Goal: Find contact information: Find contact information

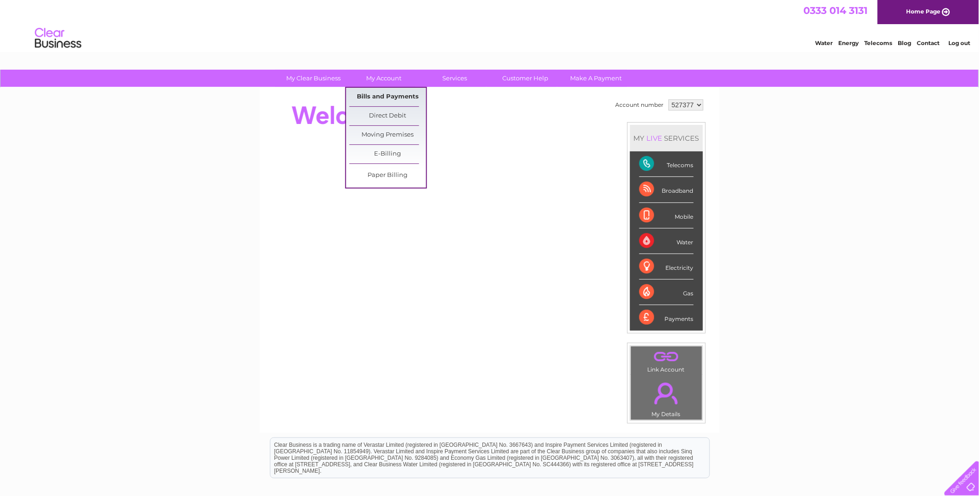
click at [393, 93] on link "Bills and Payments" at bounding box center [387, 97] width 77 height 19
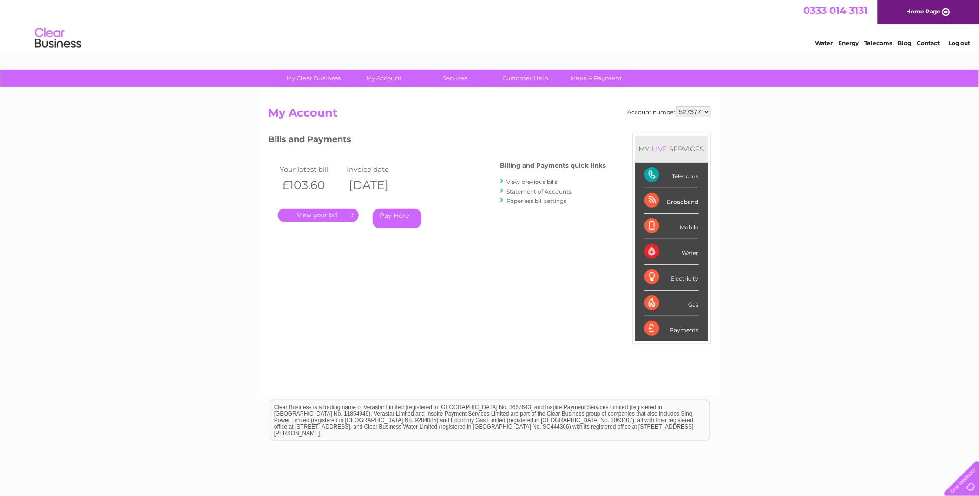
click at [338, 216] on link "." at bounding box center [318, 215] width 81 height 13
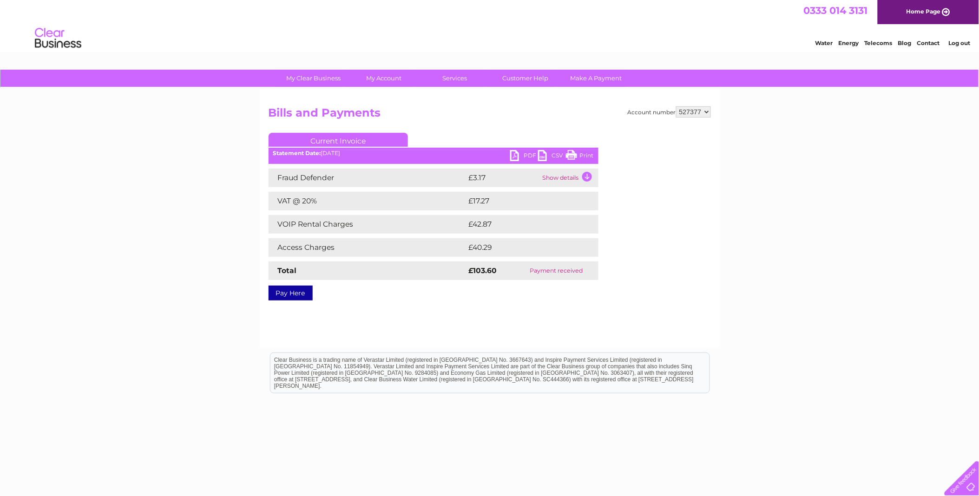
click at [530, 156] on link "PDF" at bounding box center [524, 156] width 28 height 13
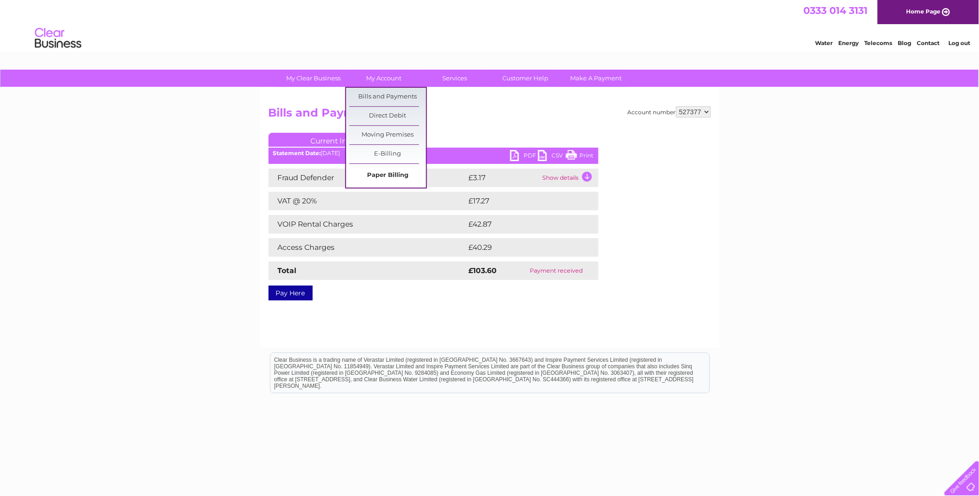
click at [381, 169] on link "Paper Billing" at bounding box center [387, 175] width 77 height 19
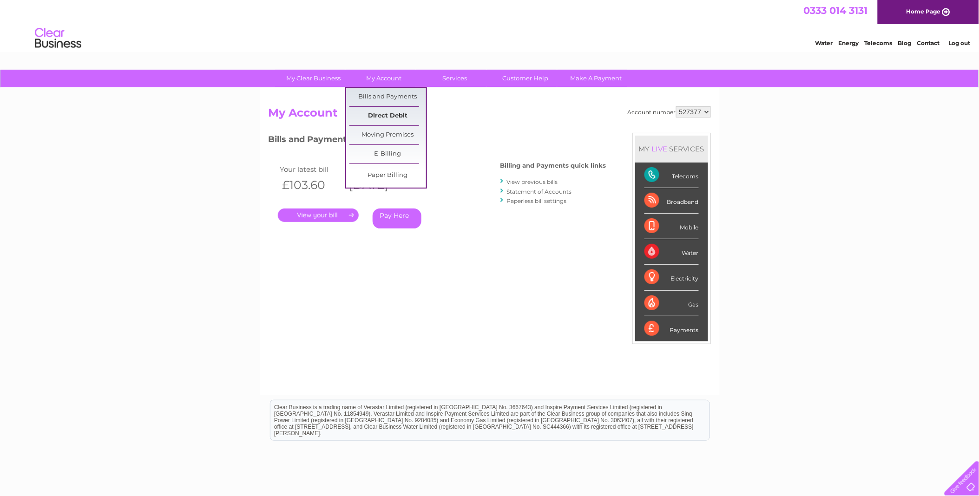
click at [391, 112] on link "Direct Debit" at bounding box center [387, 116] width 77 height 19
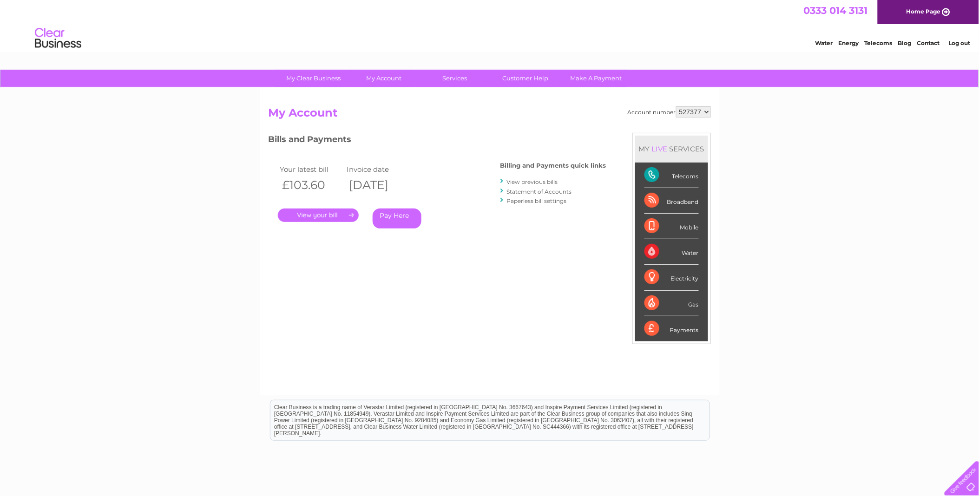
click at [549, 192] on link "Statement of Accounts" at bounding box center [539, 191] width 65 height 7
click at [539, 202] on link "Paperless bill settings" at bounding box center [537, 200] width 60 height 7
click at [530, 183] on link "View previous bills" at bounding box center [532, 181] width 51 height 7
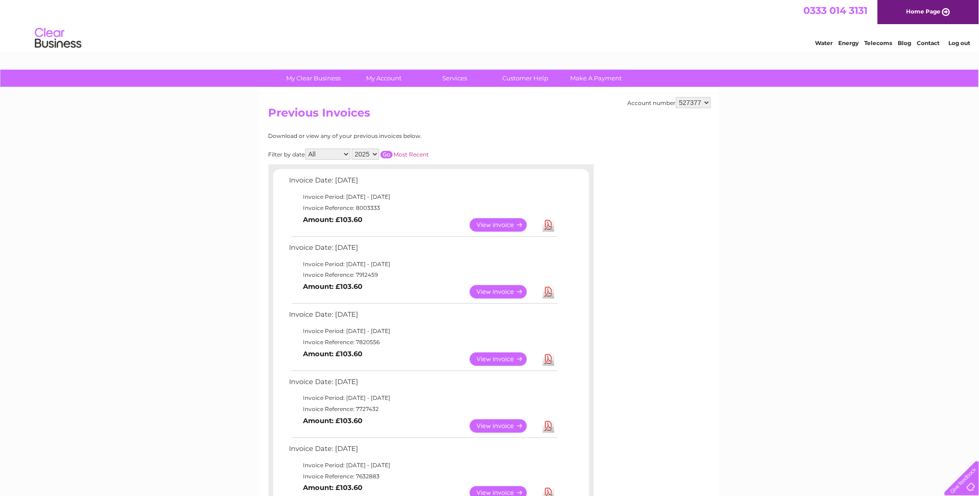
click at [511, 295] on link "View" at bounding box center [504, 291] width 68 height 13
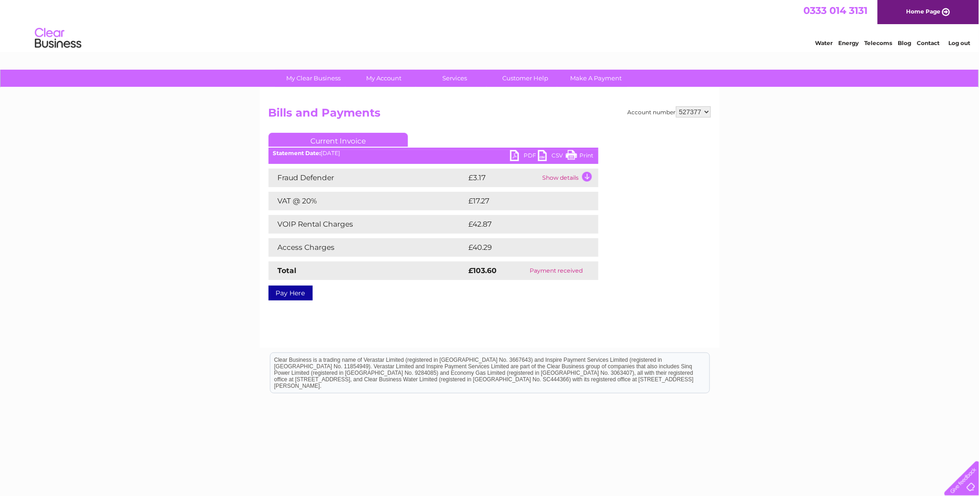
click at [562, 179] on td "Show details" at bounding box center [569, 178] width 58 height 19
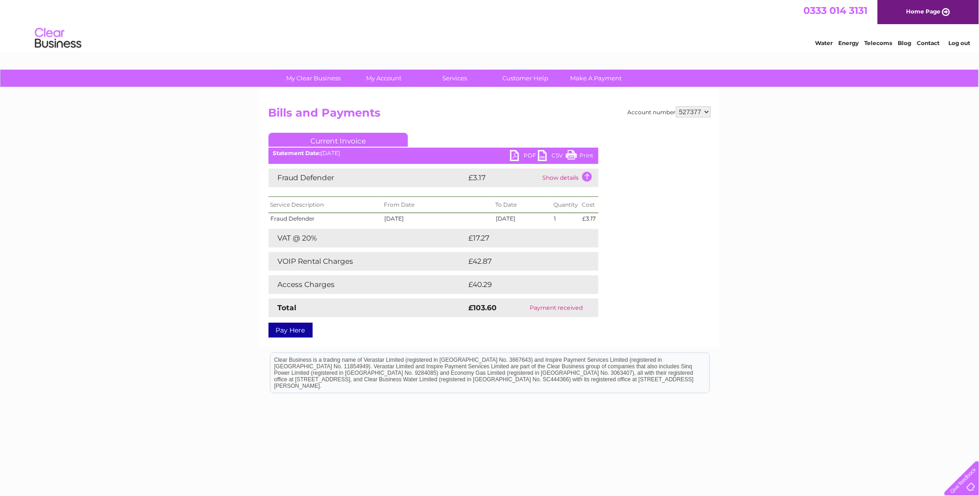
click at [517, 155] on link "PDF" at bounding box center [524, 156] width 28 height 13
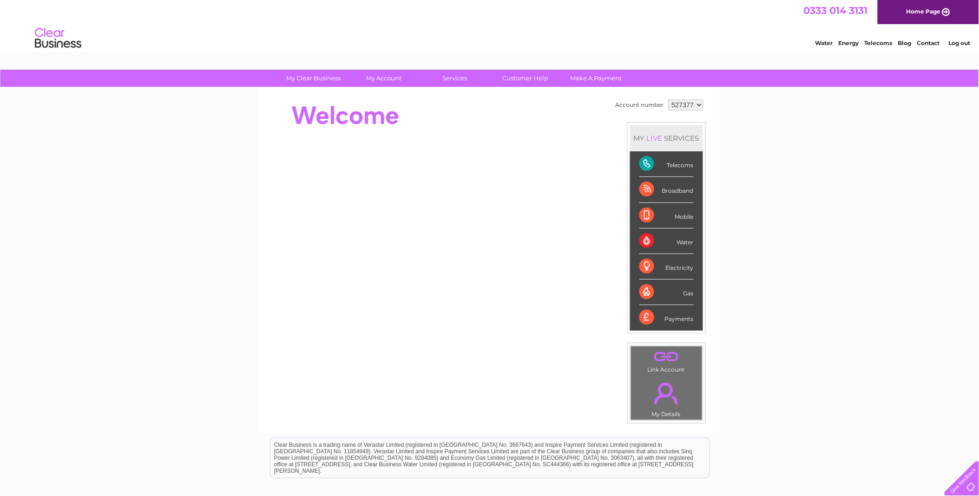
click at [660, 165] on div "Telecoms" at bounding box center [666, 164] width 54 height 26
click at [647, 161] on div "Telecoms" at bounding box center [666, 164] width 54 height 26
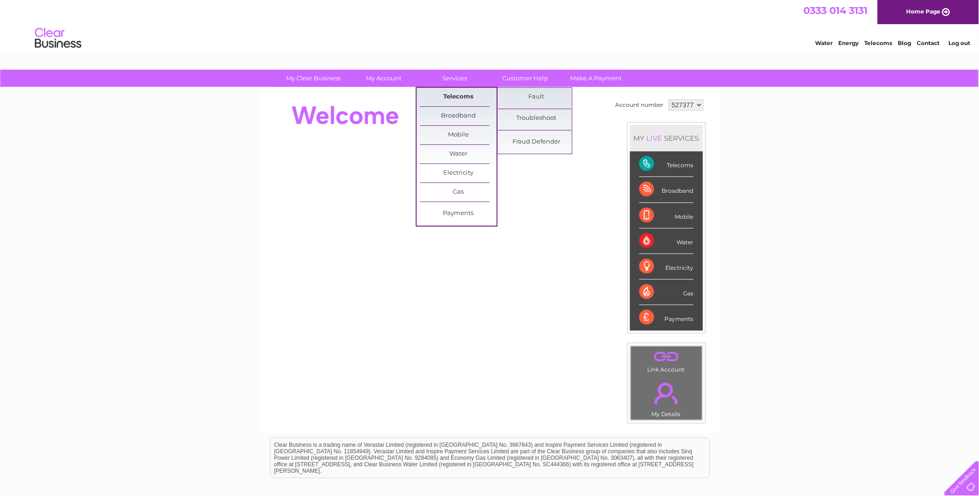
click at [452, 92] on link "Telecoms" at bounding box center [458, 97] width 77 height 19
click at [471, 95] on link "Telecoms" at bounding box center [458, 97] width 77 height 19
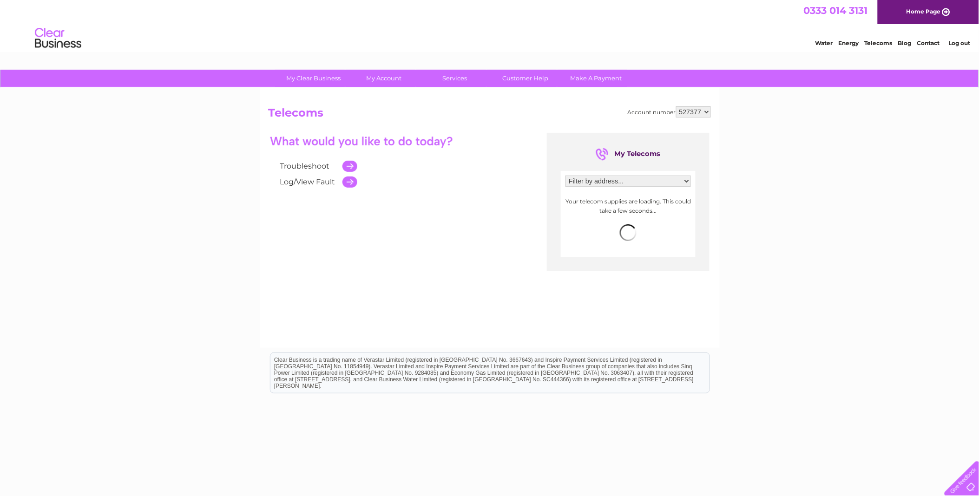
click at [685, 180] on select "Filter by address... [STREET_ADDRESS] [STREET_ADDRESS]" at bounding box center [627, 181] width 125 height 11
select select "1428140"
click at [565, 176] on select "Filter by address... [STREET_ADDRESS] [STREET_ADDRESS]" at bounding box center [627, 181] width 125 height 11
click at [664, 221] on span "more info" at bounding box center [674, 223] width 30 height 7
click at [669, 223] on span "more info" at bounding box center [674, 223] width 30 height 7
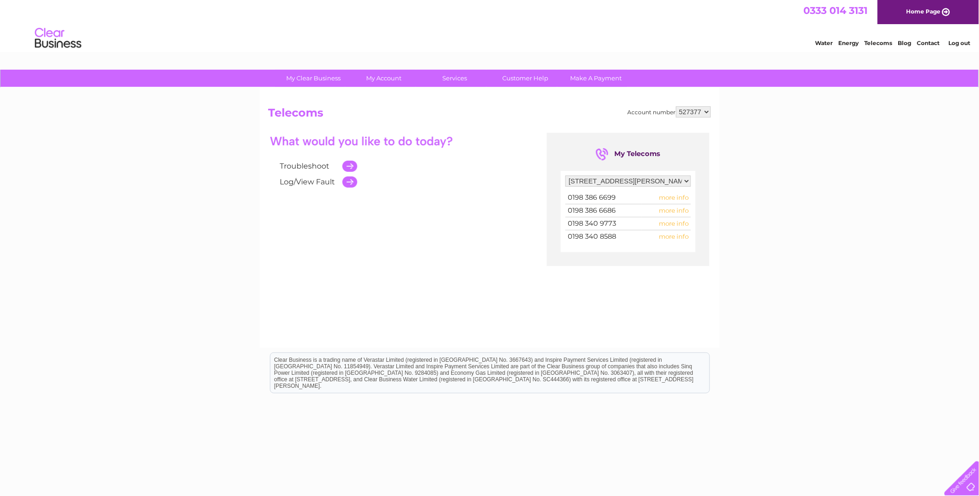
click at [682, 196] on span "more info" at bounding box center [674, 197] width 30 height 7
click at [634, 276] on div "Troubleshoot Log/View Fault My Telecoms Filter by address... [STREET_ADDRESS] […" at bounding box center [489, 223] width 442 height 181
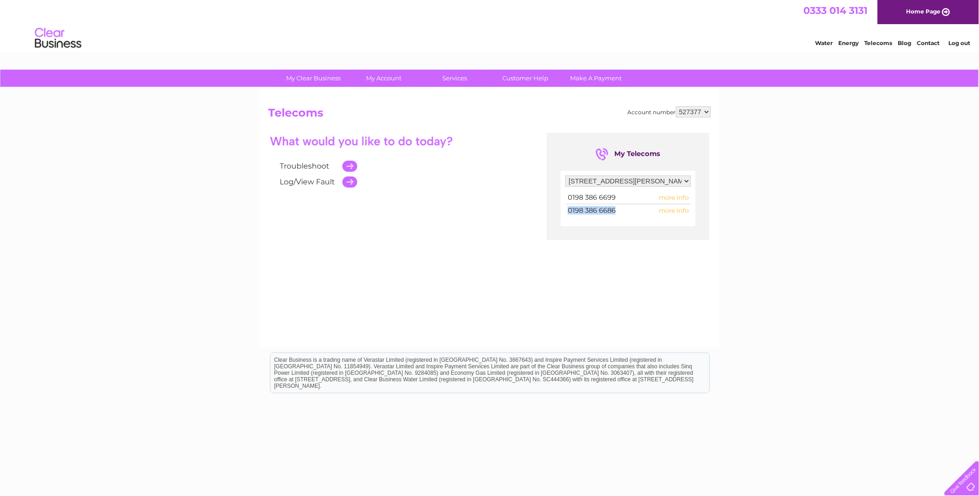
drag, startPoint x: 621, startPoint y: 206, endPoint x: 568, endPoint y: 211, distance: 53.6
click at [568, 211] on td "0198 386 6686" at bounding box center [603, 210] width 76 height 13
drag, startPoint x: 568, startPoint y: 211, endPoint x: 573, endPoint y: 209, distance: 5.4
drag, startPoint x: 573, startPoint y: 209, endPoint x: 820, endPoint y: 295, distance: 262.2
click at [844, 310] on div "My Clear Business Login Details My Details My Preferences Link Account My Accou…" at bounding box center [489, 288] width 979 height 437
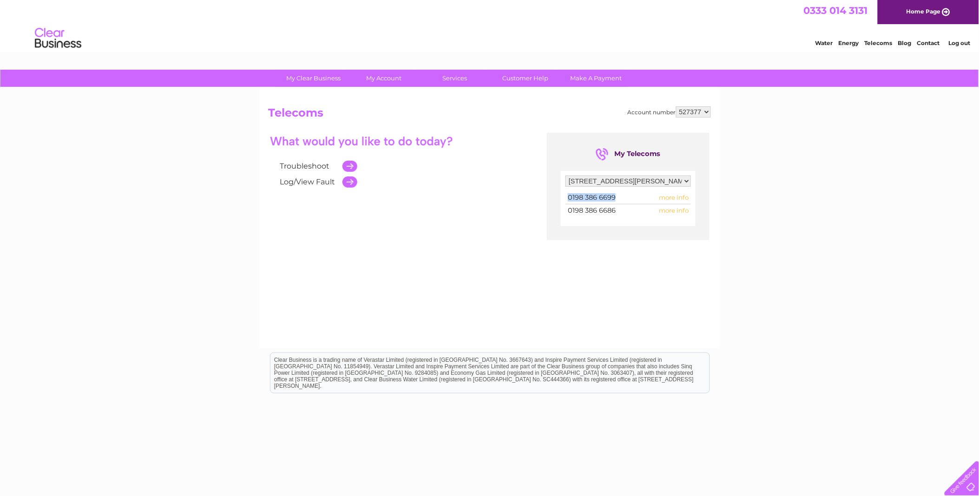
drag, startPoint x: 621, startPoint y: 196, endPoint x: 565, endPoint y: 196, distance: 55.7
click at [565, 196] on td "0198 386 6699" at bounding box center [603, 197] width 76 height 13
drag, startPoint x: 565, startPoint y: 196, endPoint x: 573, endPoint y: 196, distance: 7.4
copy span "0198 386 6699"
